Goal: Task Accomplishment & Management: Manage account settings

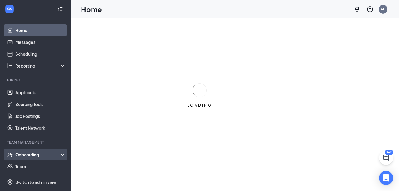
click at [31, 155] on div "Onboarding" at bounding box center [38, 154] width 46 height 6
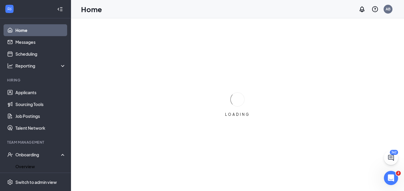
click at [25, 163] on link "Overview" at bounding box center [40, 166] width 51 height 12
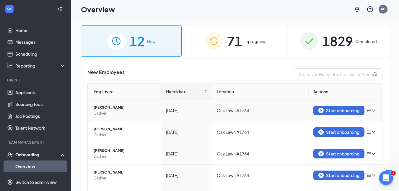
click at [372, 110] on icon "down" at bounding box center [374, 110] width 4 height 4
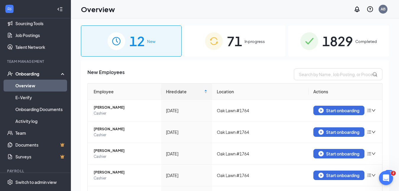
scroll to position [81, 0]
click at [340, 38] on span "1829" at bounding box center [337, 41] width 31 height 20
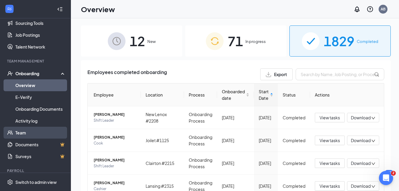
click at [24, 133] on link "Team" at bounding box center [40, 132] width 51 height 12
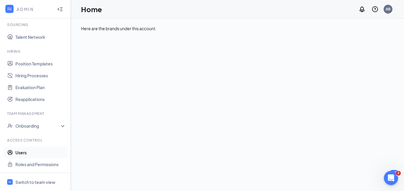
click at [28, 149] on link "Users" at bounding box center [40, 152] width 51 height 12
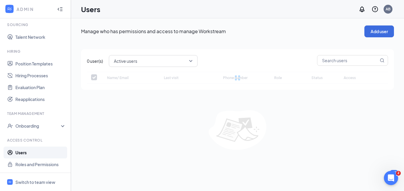
checkbox input "false"
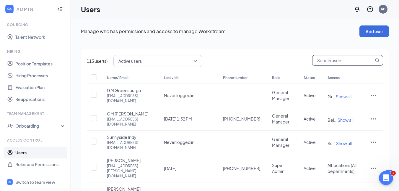
click at [325, 60] on input "text" at bounding box center [343, 60] width 61 height 10
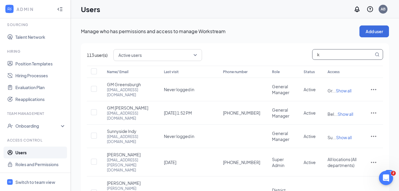
type input "ke"
checkbox input "true"
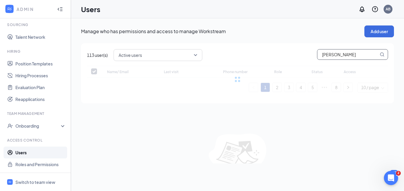
type input "kenz"
checkbox input "false"
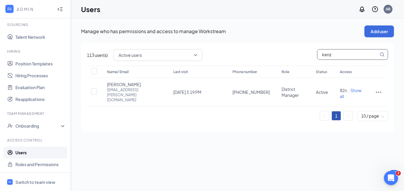
type input "kenz"
click at [293, 55] on div "Active users kenz" at bounding box center [250, 55] width 274 height 12
click at [378, 90] on icon "ActionsIcon" at bounding box center [378, 91] width 7 height 7
click at [350, 102] on span "Edit user" at bounding box center [348, 100] width 17 height 5
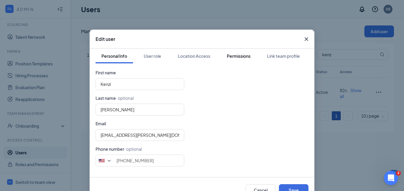
click at [229, 59] on button "Permissions" at bounding box center [238, 55] width 35 height 15
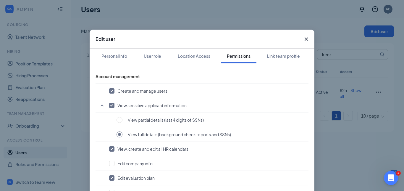
click at [312, 71] on div "Edit user Personal Info User role Location Access Permissions Link team profile…" at bounding box center [202, 95] width 404 height 191
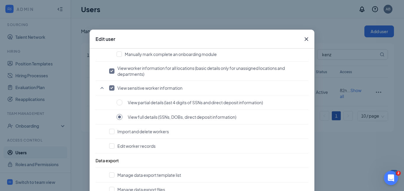
scroll to position [472, 0]
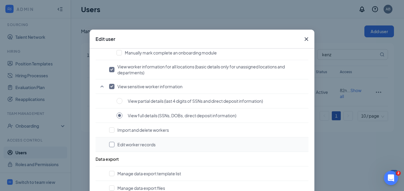
click at [109, 143] on input "checkbox" at bounding box center [111, 144] width 5 height 5
checkbox input "true"
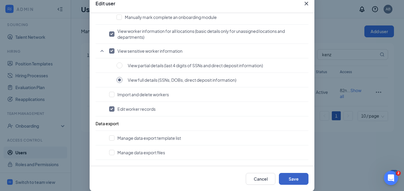
click at [292, 182] on button "Save" at bounding box center [294, 179] width 30 height 12
